Goal: Navigation & Orientation: Find specific page/section

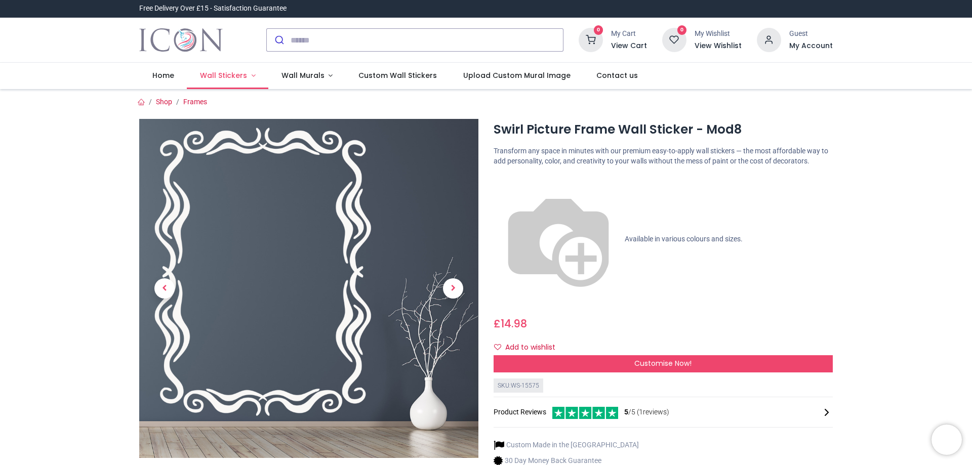
click at [221, 74] on span "Wall Stickers" at bounding box center [223, 75] width 47 height 10
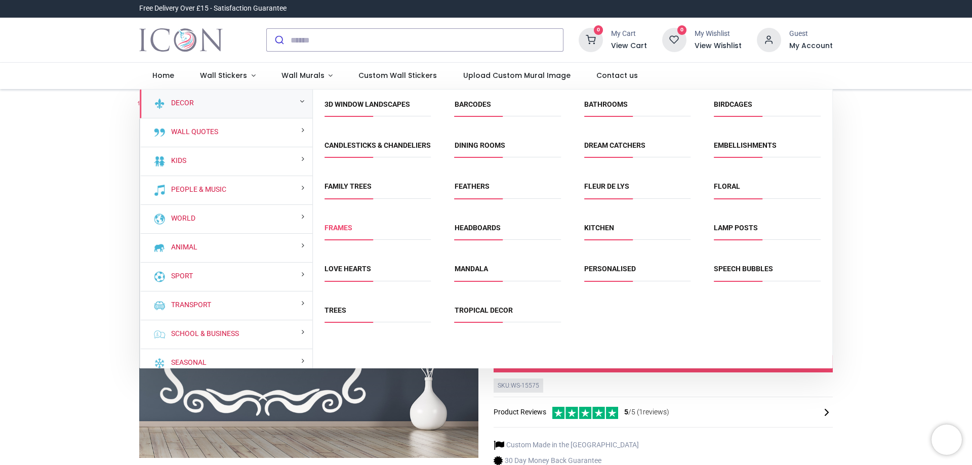
click at [337, 232] on link "Frames" at bounding box center [339, 228] width 28 height 8
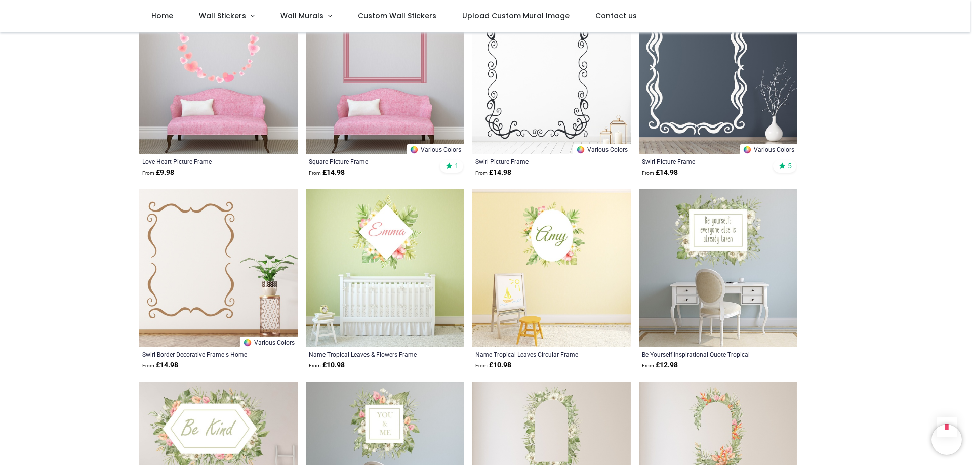
scroll to position [651, 0]
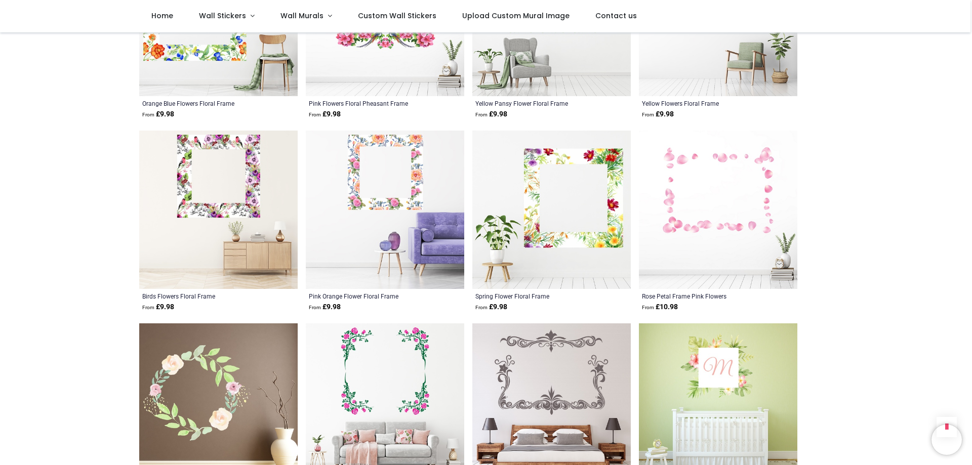
scroll to position [255, 0]
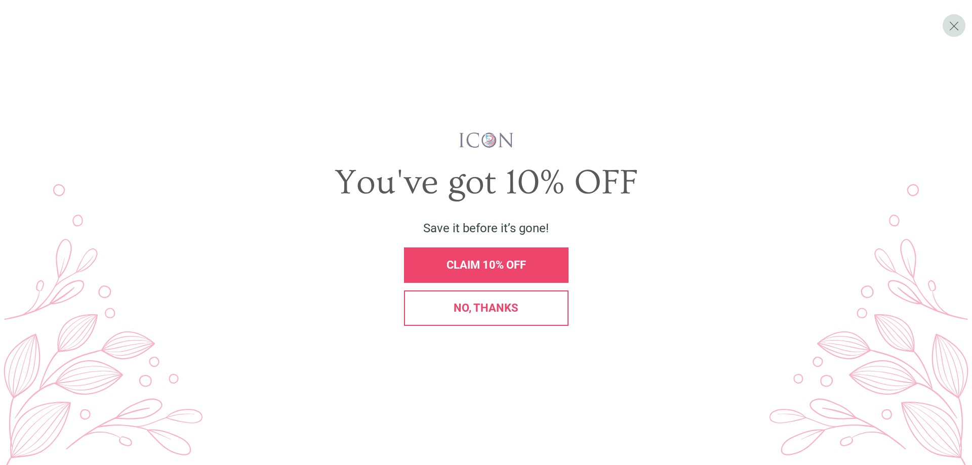
click at [488, 313] on span "No, thanks" at bounding box center [486, 308] width 65 height 13
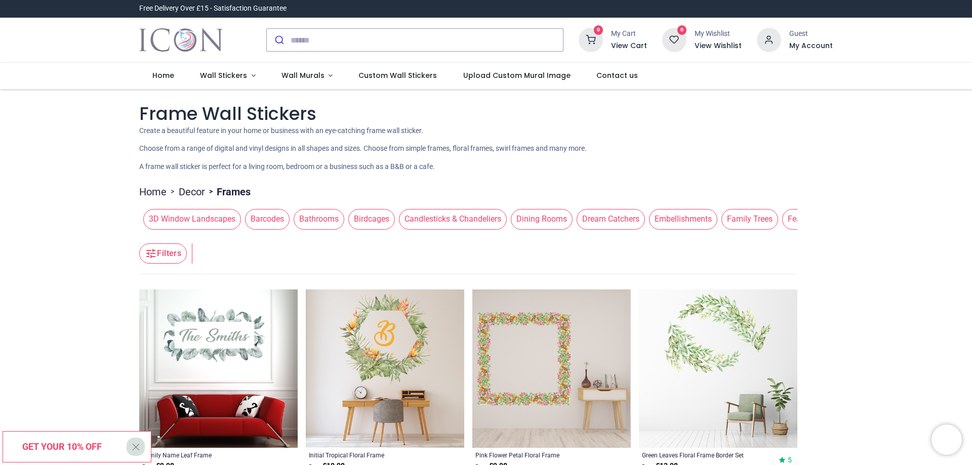
click at [603, 218] on span "Dream Catchers" at bounding box center [611, 219] width 68 height 20
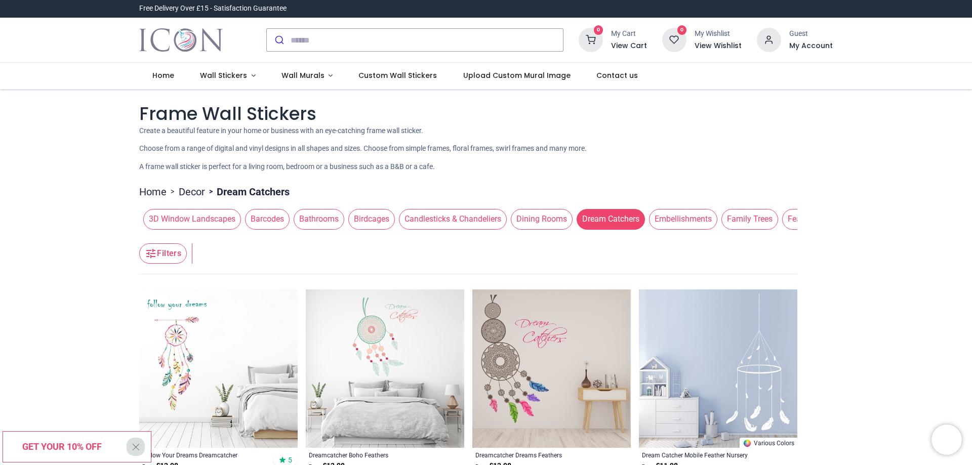
click at [823, 214] on div "Home > Decor > Dream Catchers 3D Window Landscapes Barcodes Bathrooms Birdcages…" at bounding box center [486, 432] width 694 height 505
click at [187, 190] on link "Decor" at bounding box center [192, 192] width 26 height 14
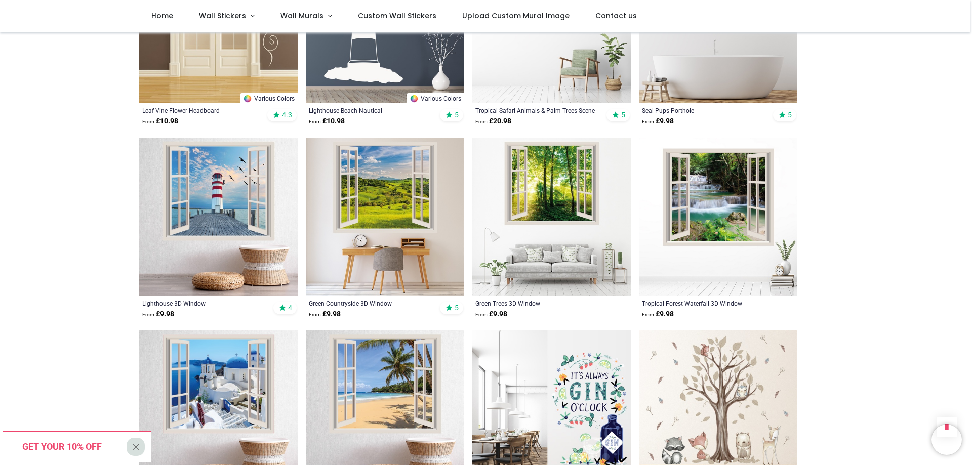
scroll to position [1480, 0]
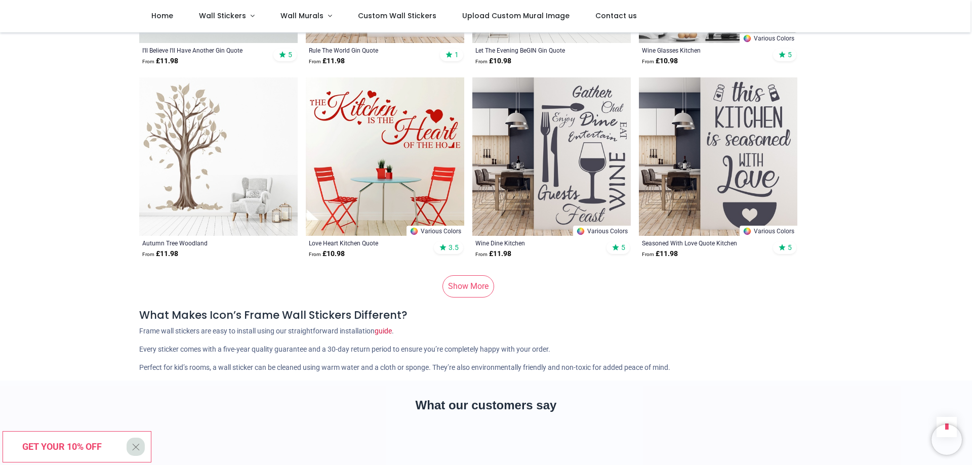
scroll to position [5433, 0]
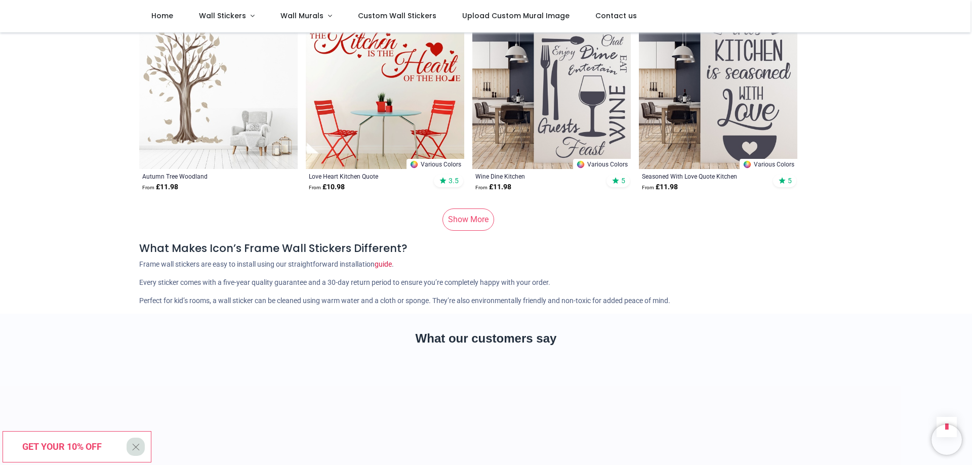
click at [473, 212] on link "Show More" at bounding box center [469, 220] width 52 height 22
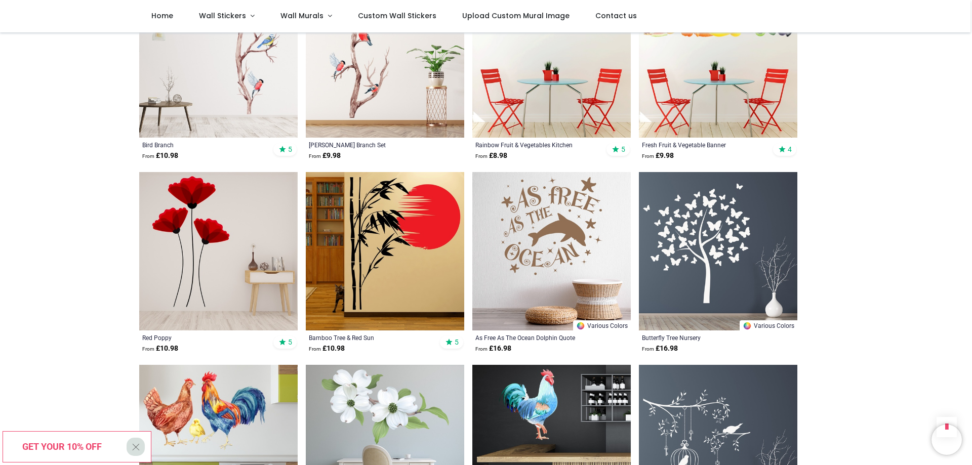
scroll to position [6054, 0]
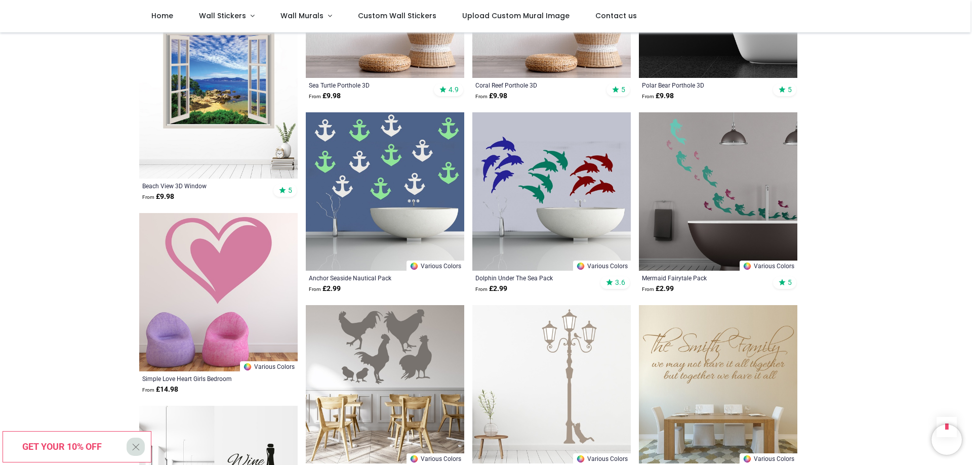
scroll to position [7908, 0]
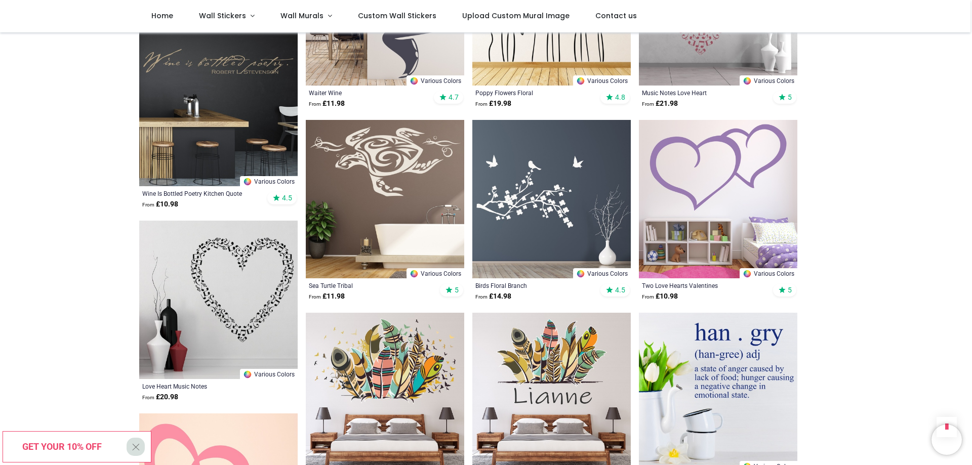
scroll to position [9217, 0]
